Goal: Book appointment/travel/reservation

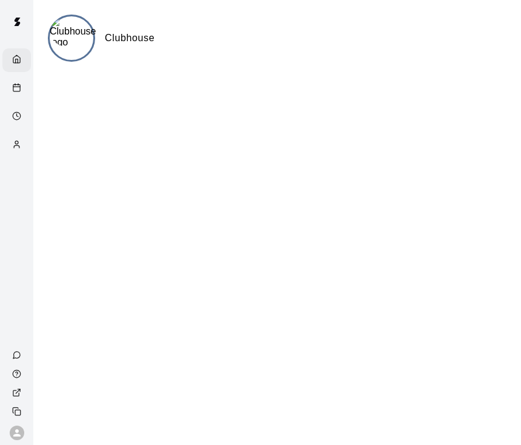
click at [77, 37] on img at bounding box center [73, 32] width 47 height 32
click at [83, 45] on img at bounding box center [73, 32] width 47 height 32
click at [79, 35] on img at bounding box center [73, 32] width 47 height 32
click at [13, 18] on img at bounding box center [17, 22] width 24 height 24
click at [75, 41] on img at bounding box center [73, 32] width 47 height 32
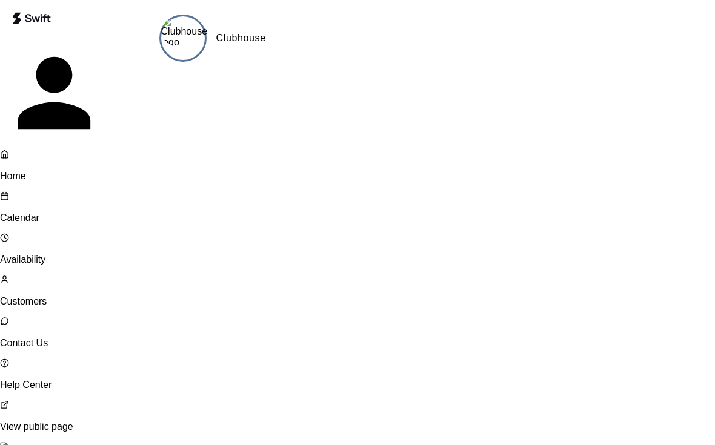
click at [44, 213] on p "Calendar" at bounding box center [72, 218] width 145 height 11
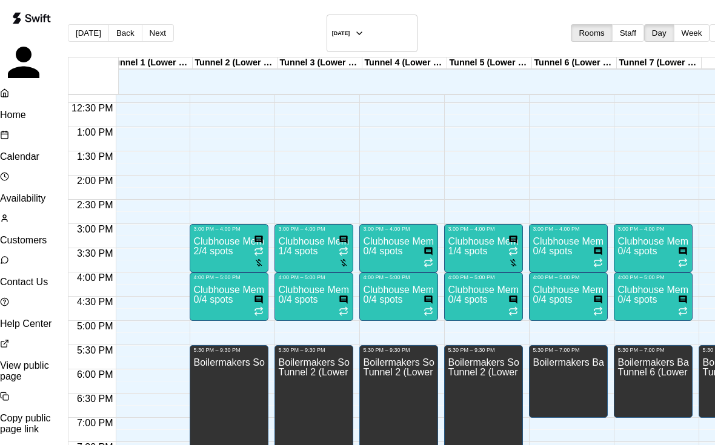
scroll to position [593, 13]
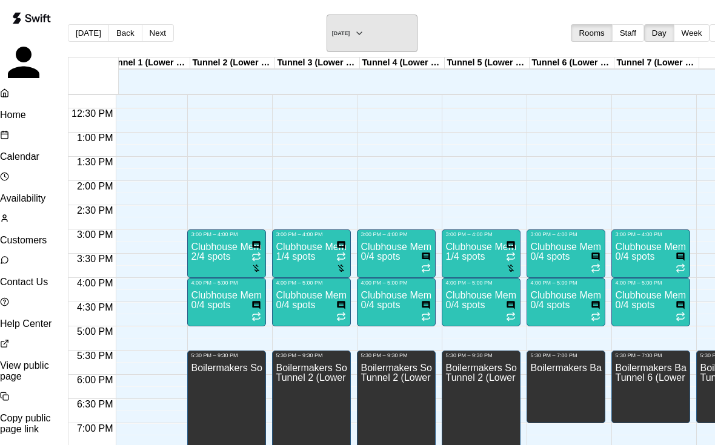
click at [364, 33] on icon "button" at bounding box center [360, 33] width 10 height 15
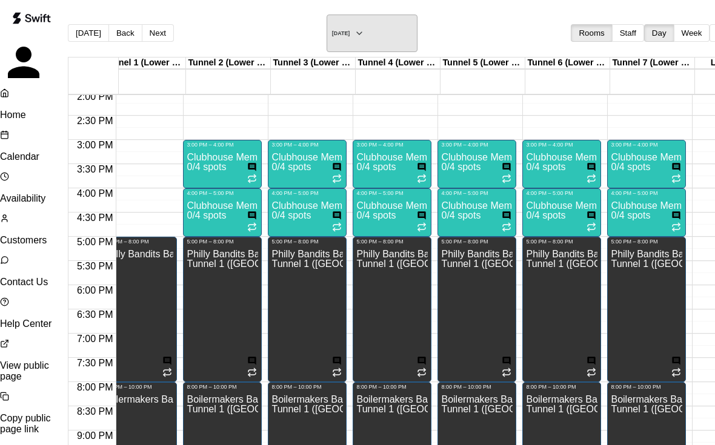
scroll to position [0, 0]
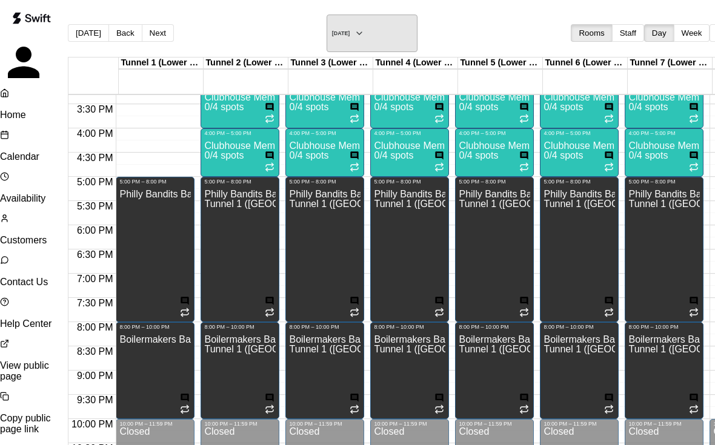
click at [364, 26] on icon "button" at bounding box center [360, 33] width 10 height 15
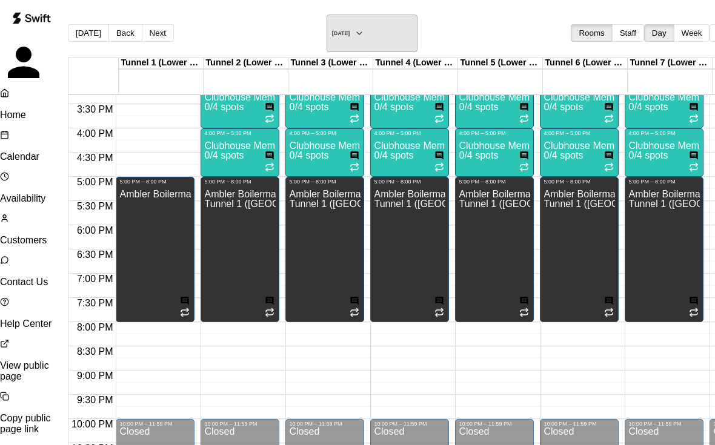
click at [408, 30] on button "[DATE]" at bounding box center [372, 34] width 91 height 38
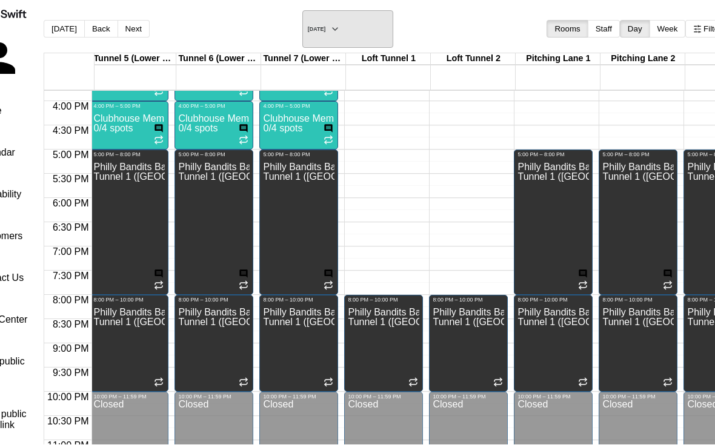
scroll to position [0, 326]
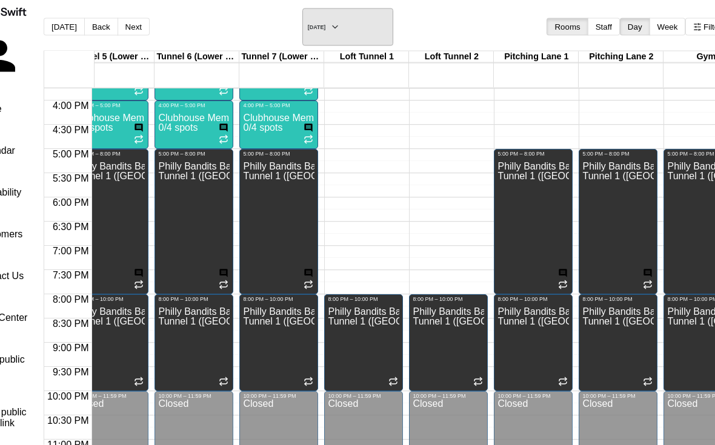
click at [393, 19] on button "[DATE]" at bounding box center [347, 27] width 91 height 38
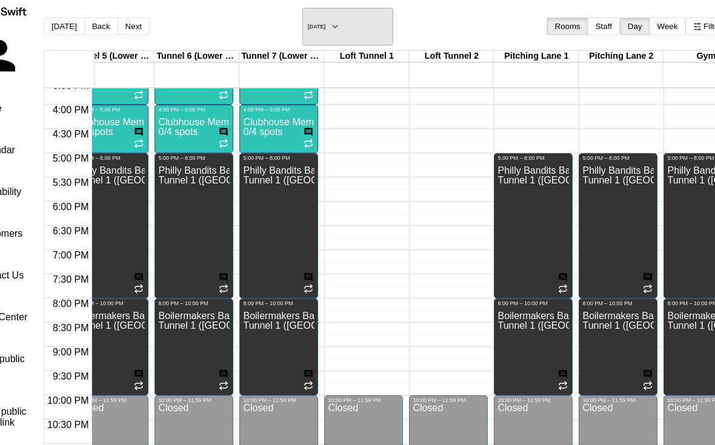
click at [393, 21] on button "[DATE]" at bounding box center [347, 27] width 91 height 38
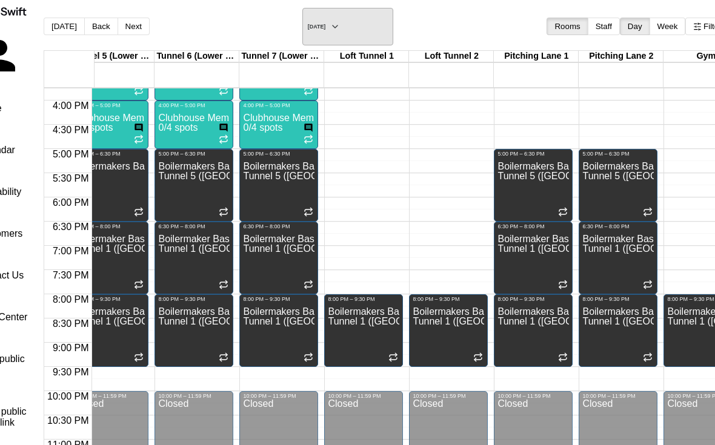
click at [393, 18] on button "[DATE]" at bounding box center [347, 27] width 91 height 38
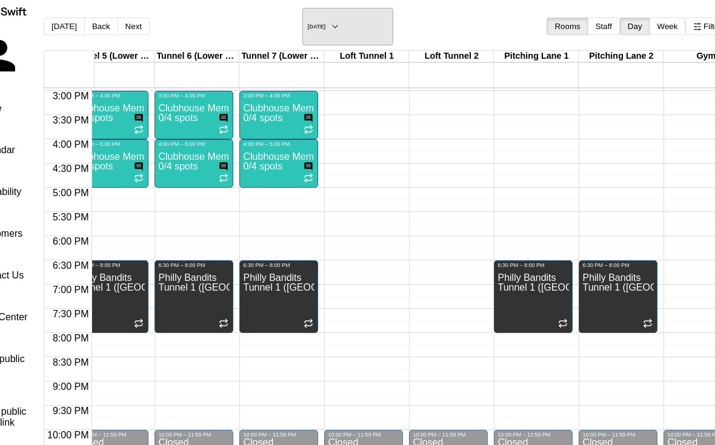
click at [340, 19] on icon "button" at bounding box center [335, 26] width 10 height 15
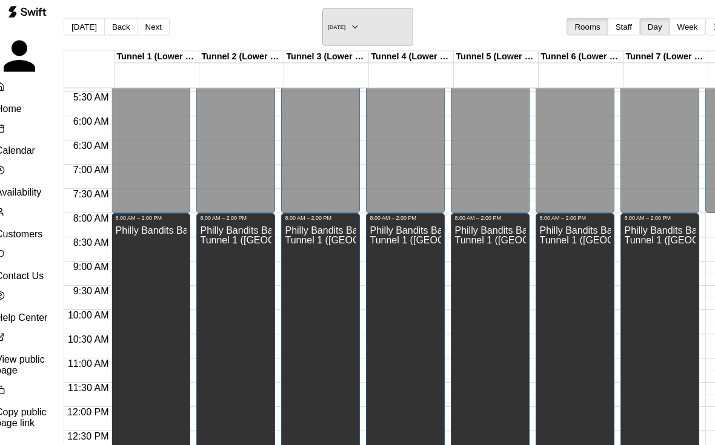
click at [413, 27] on button "[DATE]" at bounding box center [367, 27] width 91 height 38
click at [413, 19] on button "[DATE]" at bounding box center [367, 27] width 91 height 38
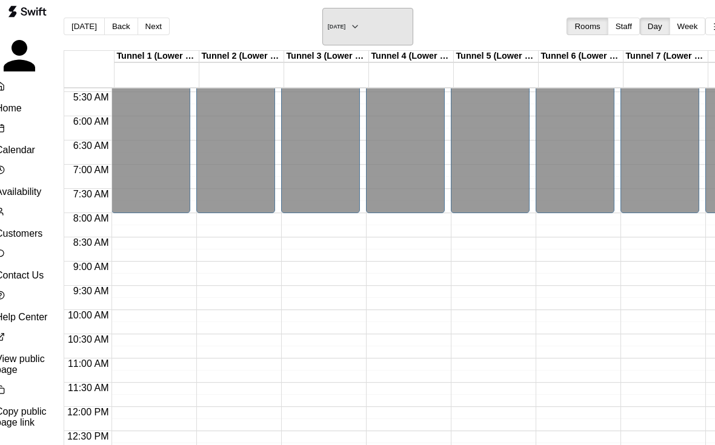
click at [360, 21] on icon "button" at bounding box center [355, 26] width 10 height 15
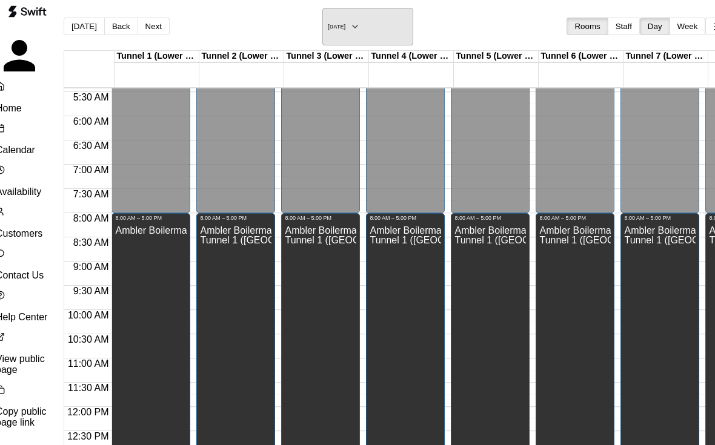
click at [413, 21] on button "[DATE]" at bounding box center [367, 27] width 91 height 38
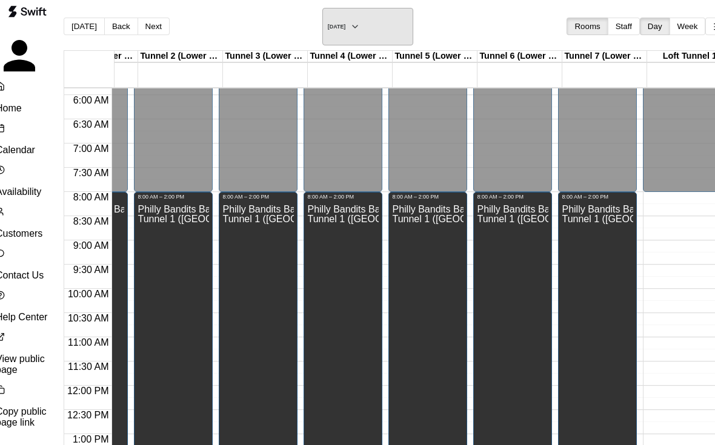
scroll to position [0, 70]
